Goal: Complete application form

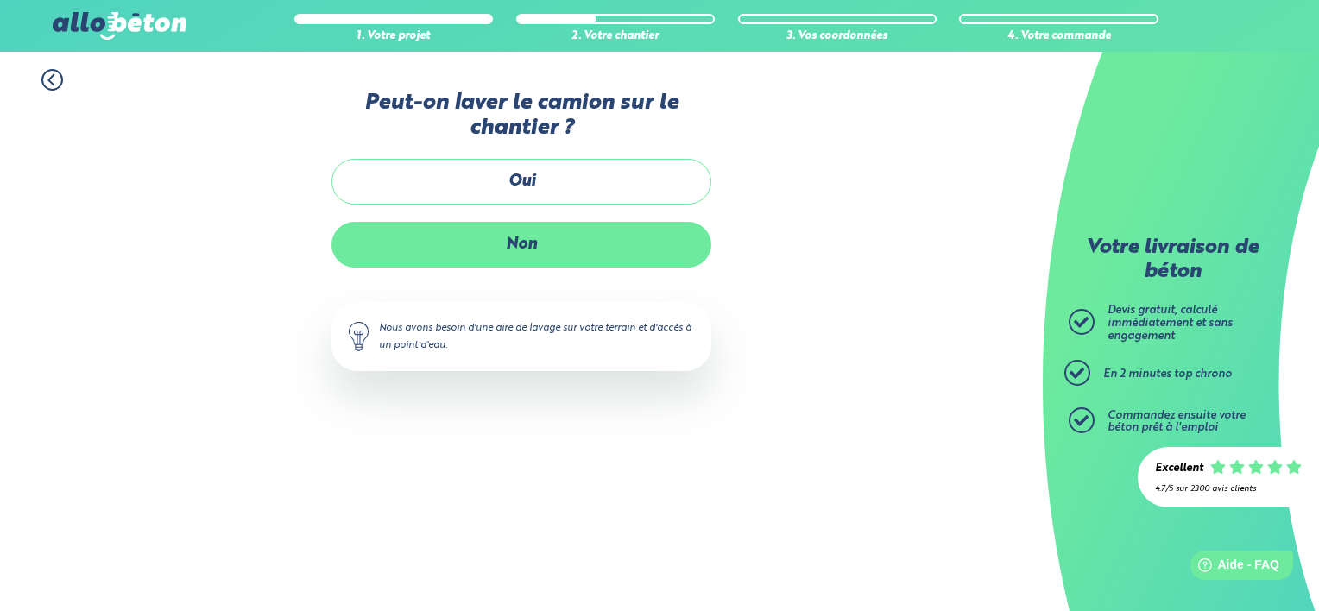
click at [493, 245] on label "Non" at bounding box center [522, 245] width 380 height 46
click at [0, 0] on input "Non" at bounding box center [0, 0] width 0 height 0
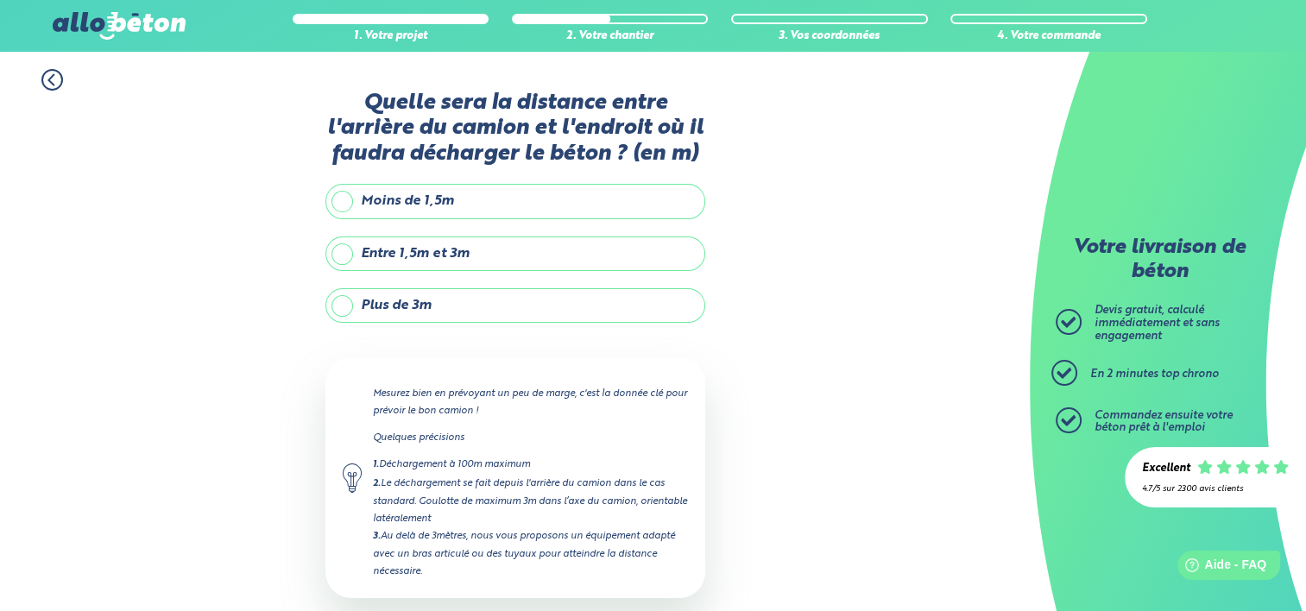
click at [345, 309] on label "Plus de 3m" at bounding box center [516, 305] width 380 height 35
click at [0, 0] on input "Plus de 3m" at bounding box center [0, 0] width 0 height 0
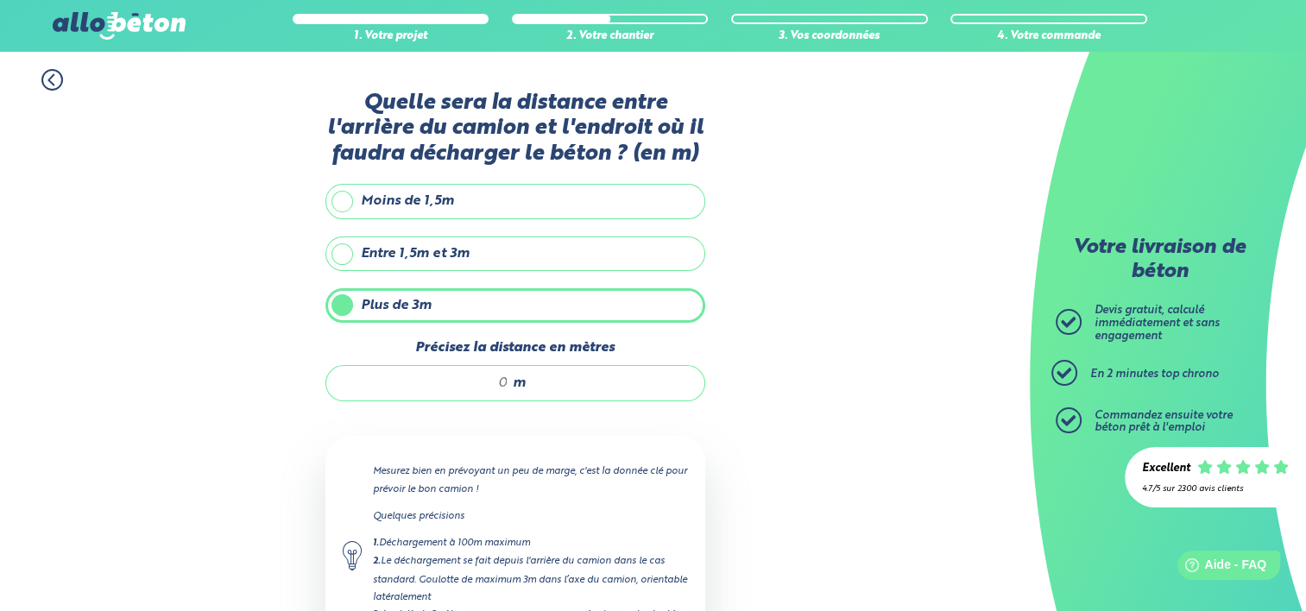
click at [502, 378] on input "Précisez la distance en mètres" at bounding box center [426, 383] width 165 height 17
click at [495, 383] on input "Précisez la distance en mètres" at bounding box center [426, 383] width 165 height 17
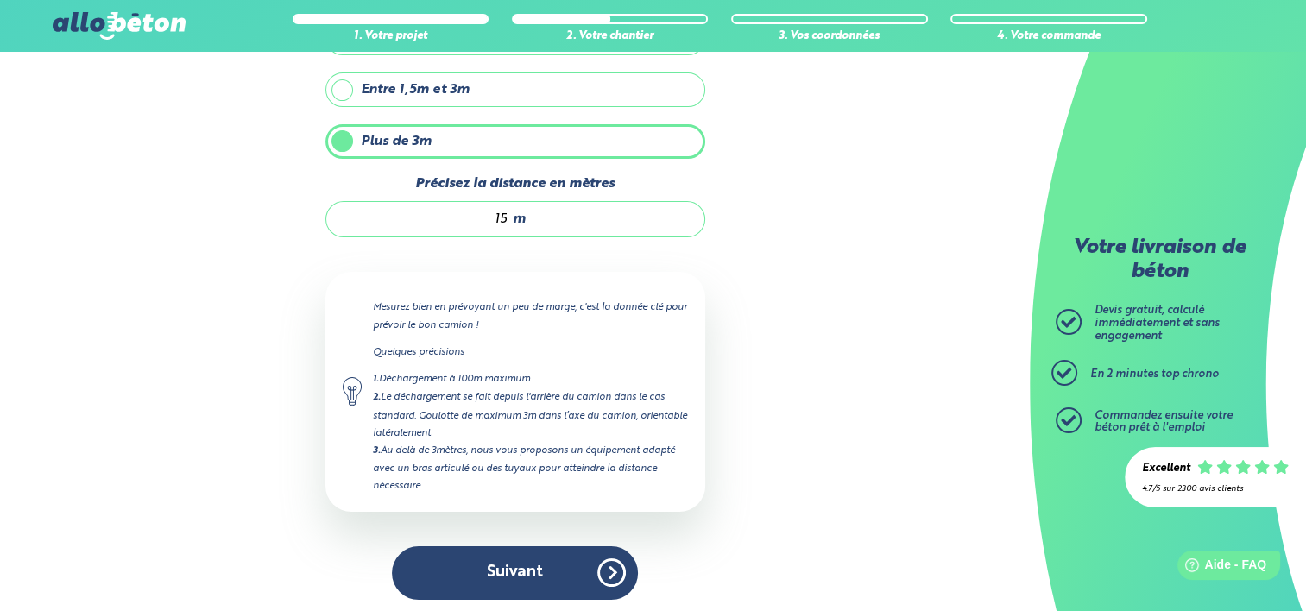
scroll to position [165, 0]
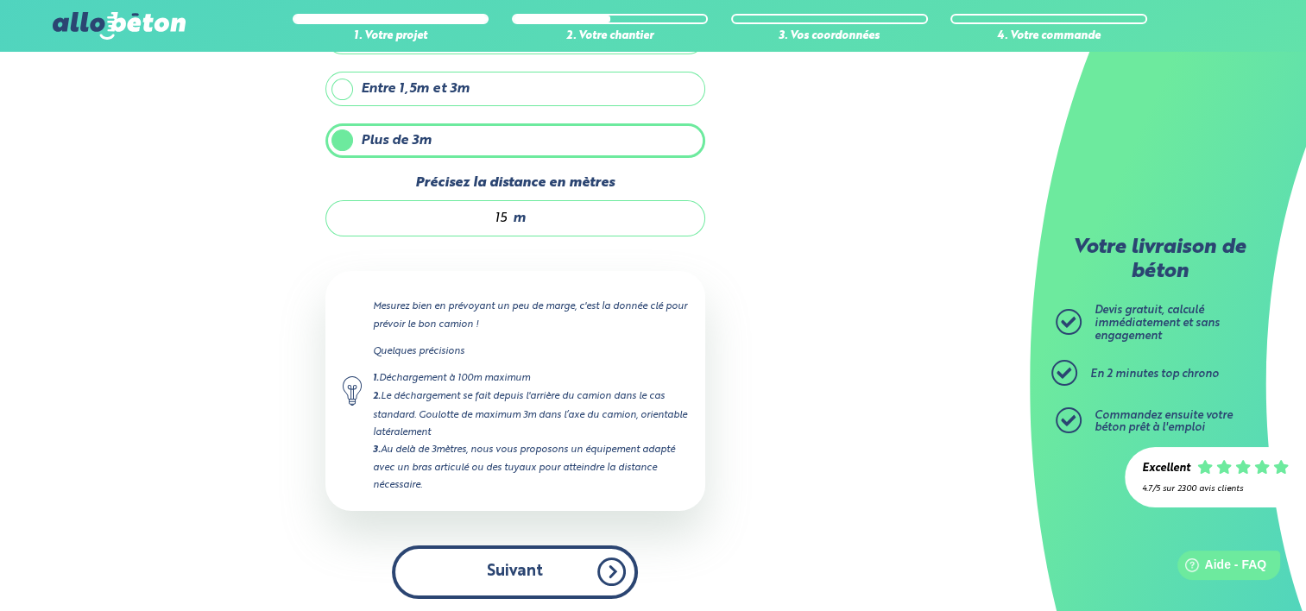
type input "15"
click at [526, 560] on button "Suivant" at bounding box center [515, 572] width 246 height 53
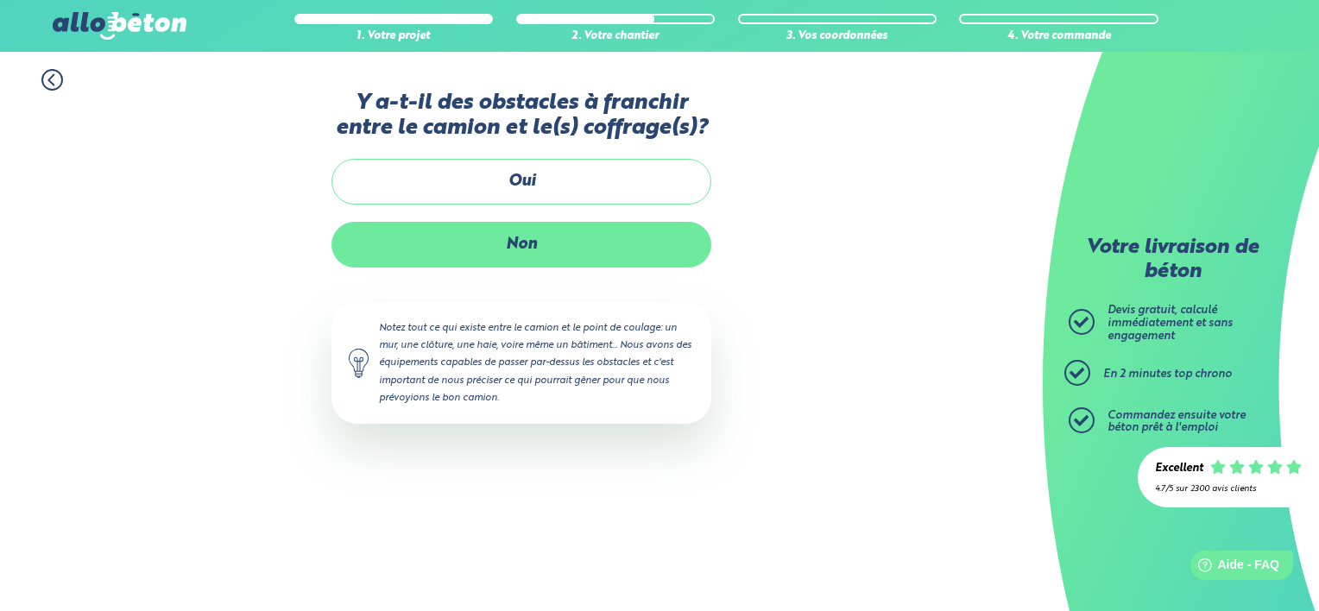
click at [517, 243] on label "Non" at bounding box center [522, 245] width 380 height 46
click at [0, 0] on input "Non" at bounding box center [0, 0] width 0 height 0
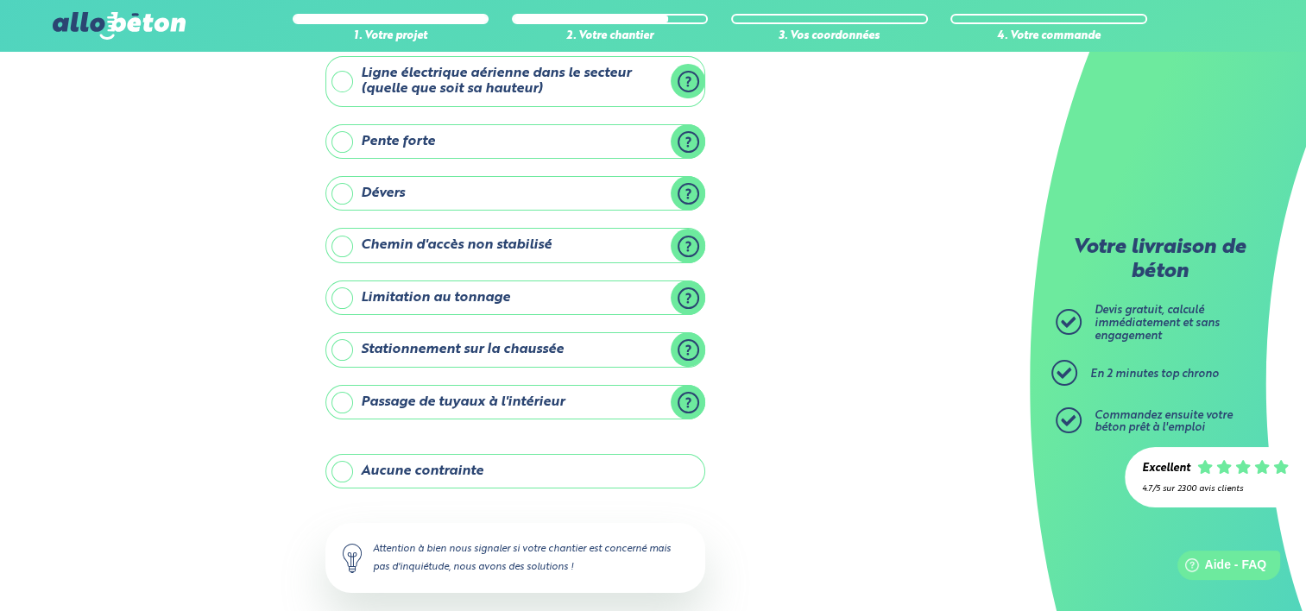
scroll to position [187, 0]
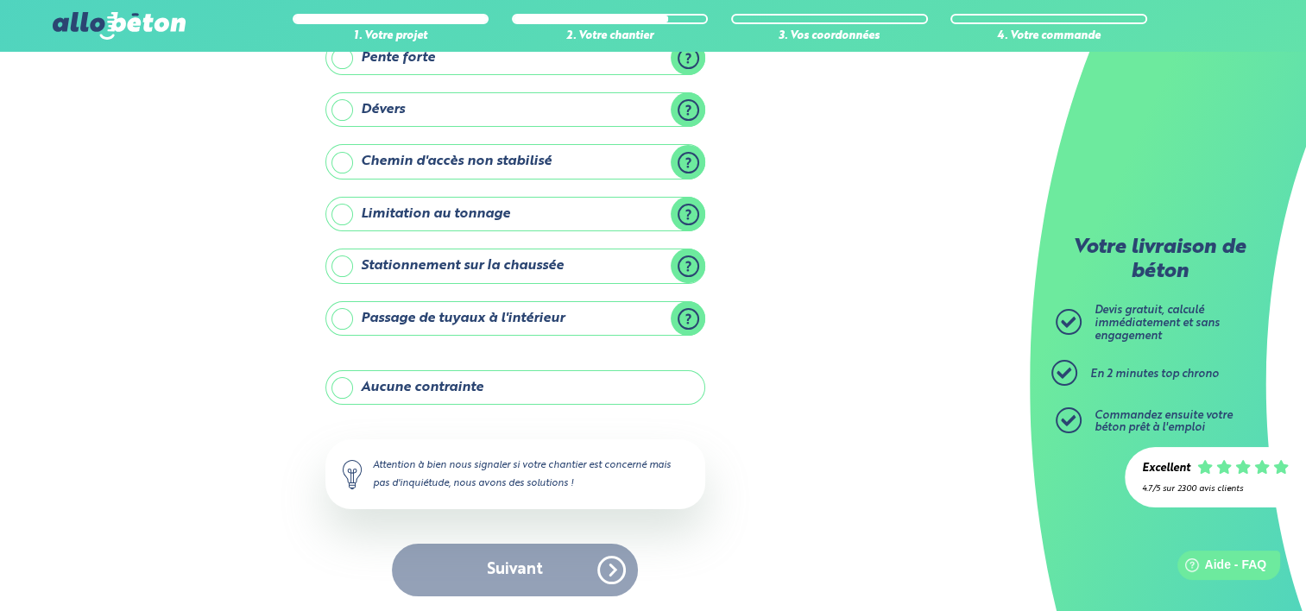
click at [387, 381] on label "Aucune contrainte" at bounding box center [516, 387] width 380 height 35
click at [0, 0] on input "Aucune contrainte" at bounding box center [0, 0] width 0 height 0
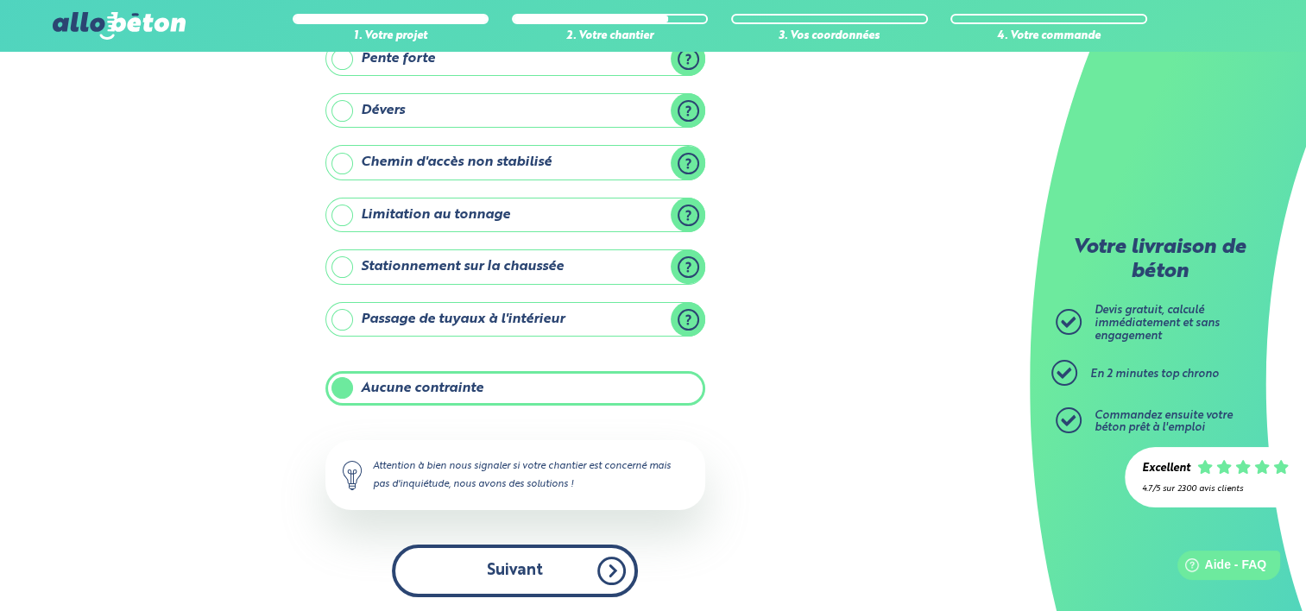
click at [518, 569] on button "Suivant" at bounding box center [515, 571] width 246 height 53
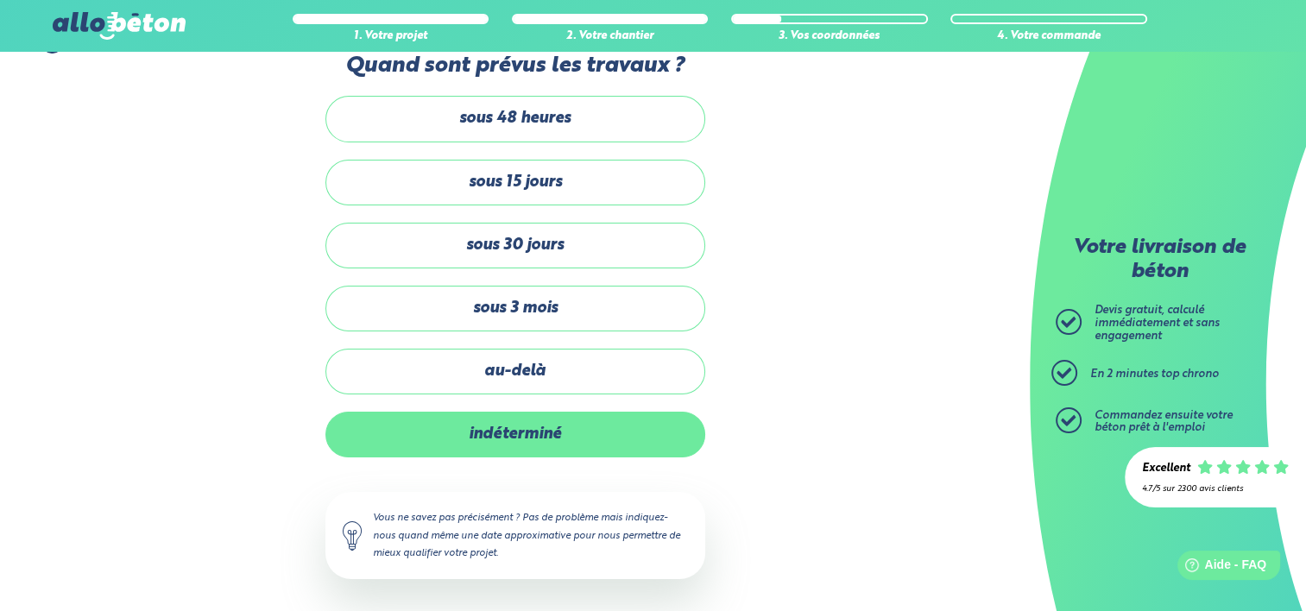
click at [467, 427] on label "indéterminé" at bounding box center [516, 435] width 380 height 46
click at [0, 0] on input "indéterminé" at bounding box center [0, 0] width 0 height 0
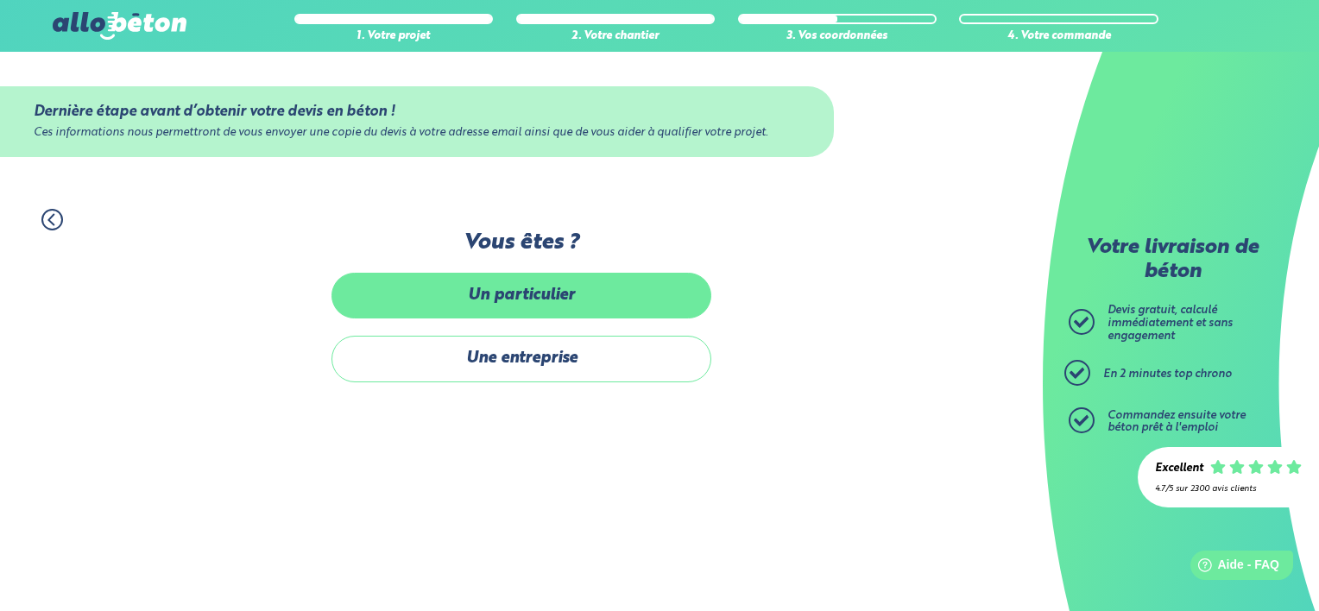
click at [530, 290] on label "Un particulier" at bounding box center [522, 296] width 380 height 46
click at [0, 0] on input "Un particulier" at bounding box center [0, 0] width 0 height 0
